Goal: Information Seeking & Learning: Learn about a topic

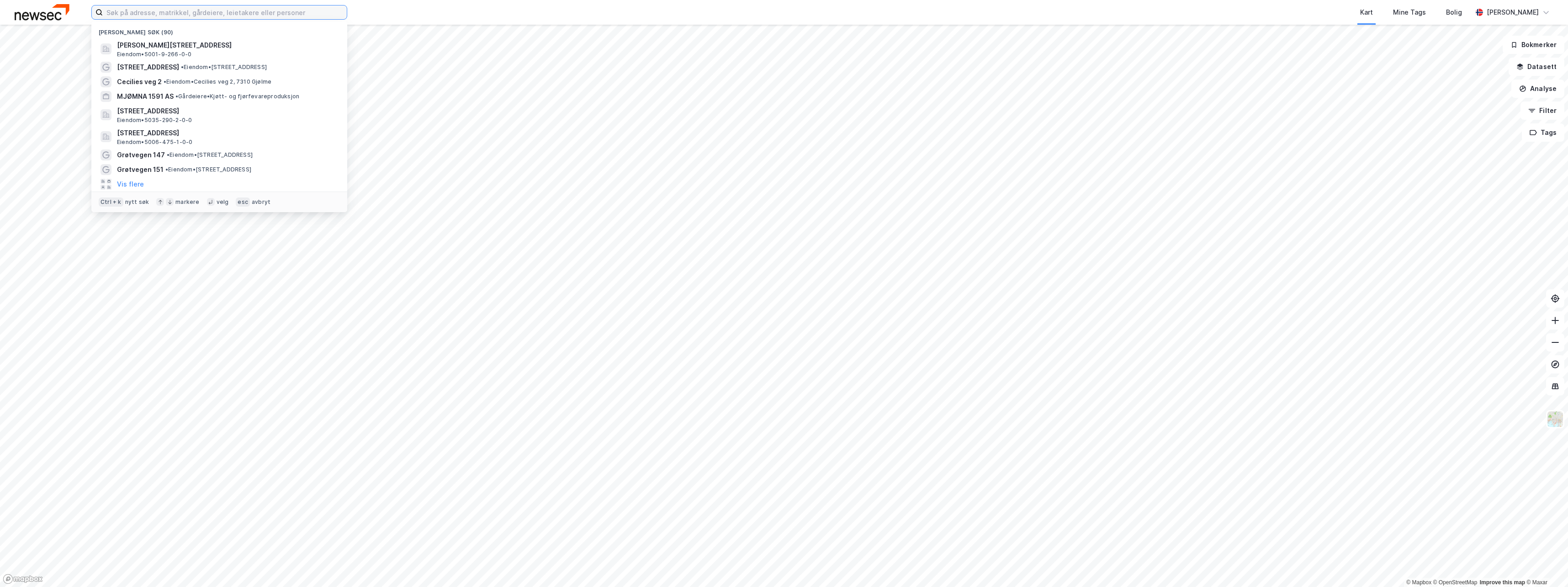
click at [219, 8] on input at bounding box center [224, 13] width 244 height 14
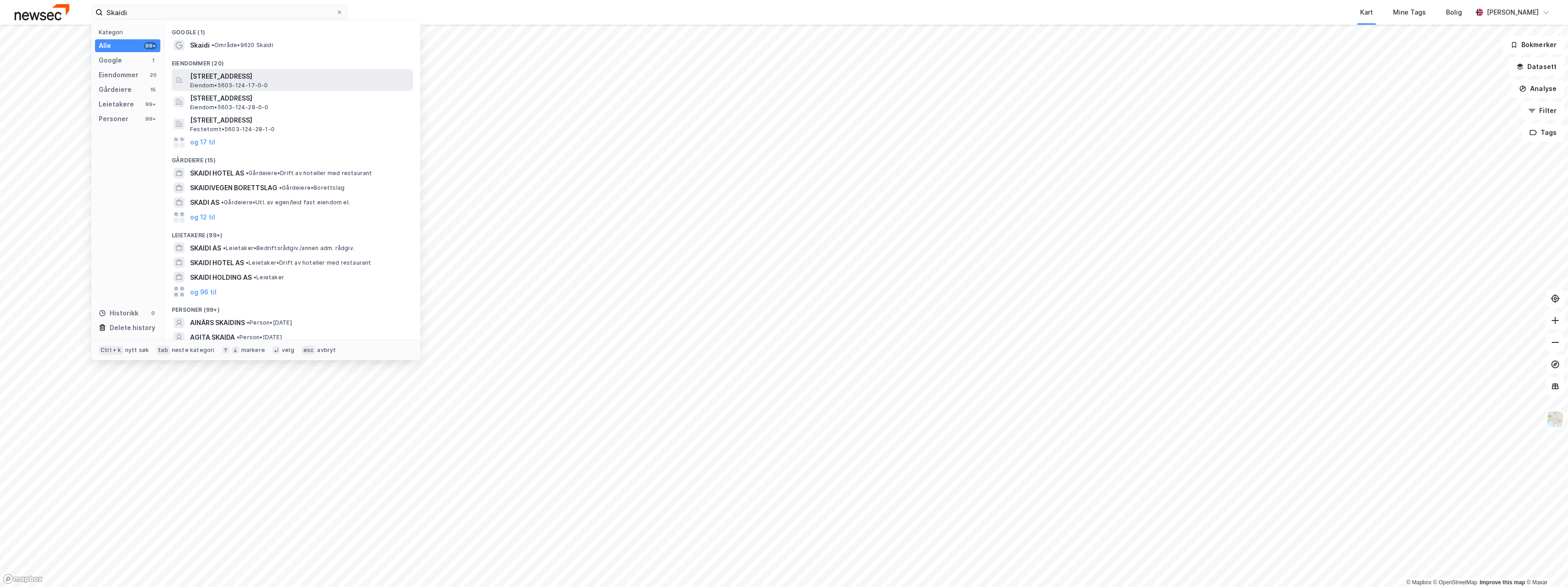
click at [231, 72] on span "[STREET_ADDRESS]" at bounding box center [300, 76] width 219 height 11
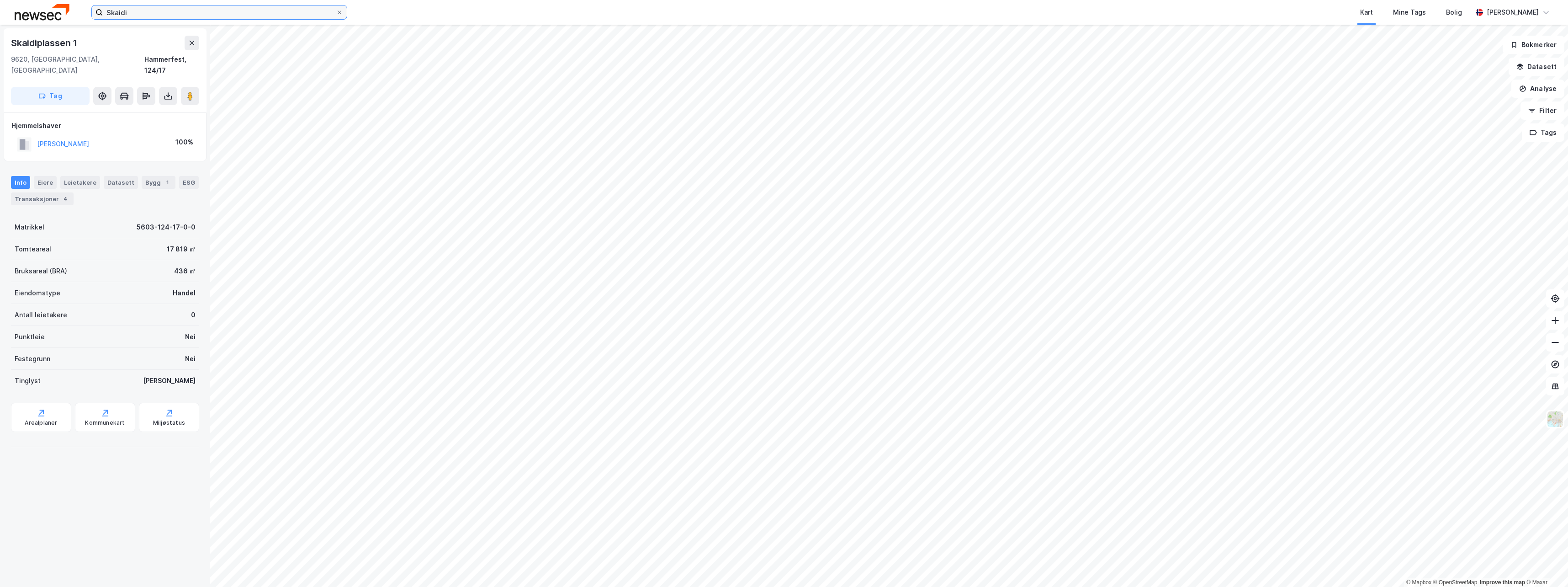
click at [182, 14] on input "Skaidi" at bounding box center [219, 13] width 233 height 14
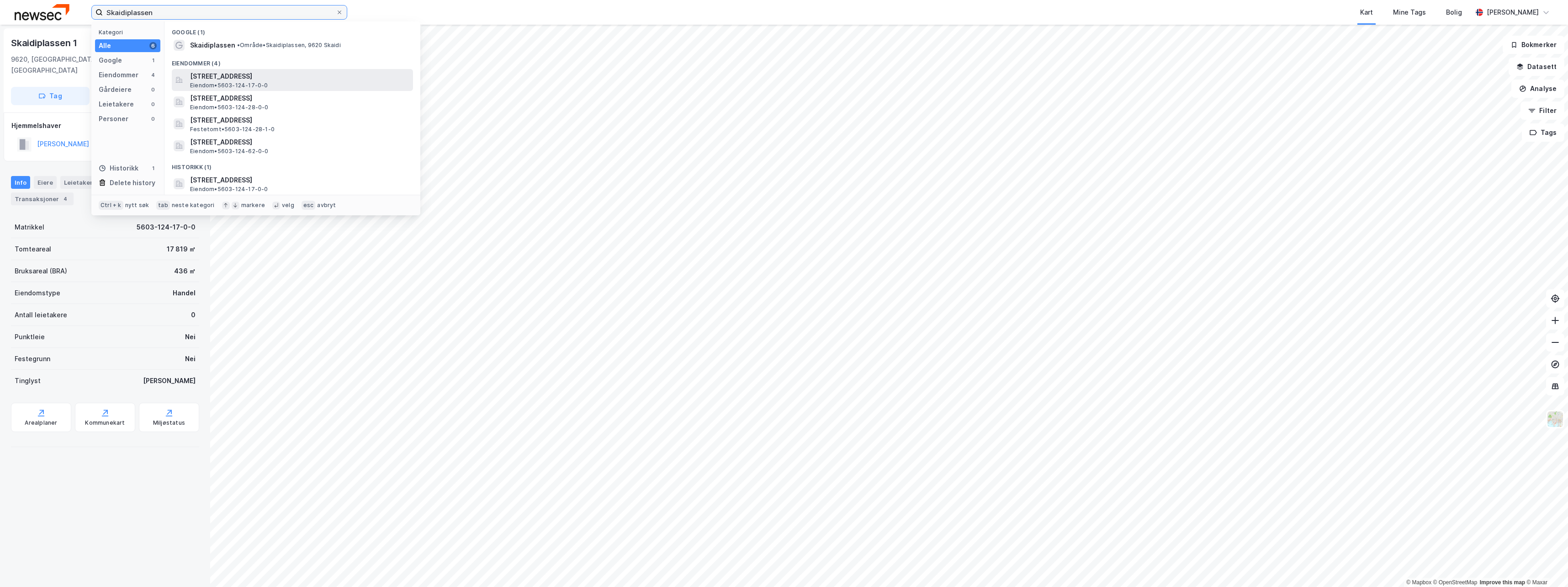
type input "Skaidiplassen"
click at [260, 77] on span "[STREET_ADDRESS]" at bounding box center [300, 76] width 219 height 11
